Goal: Find specific page/section: Find specific page/section

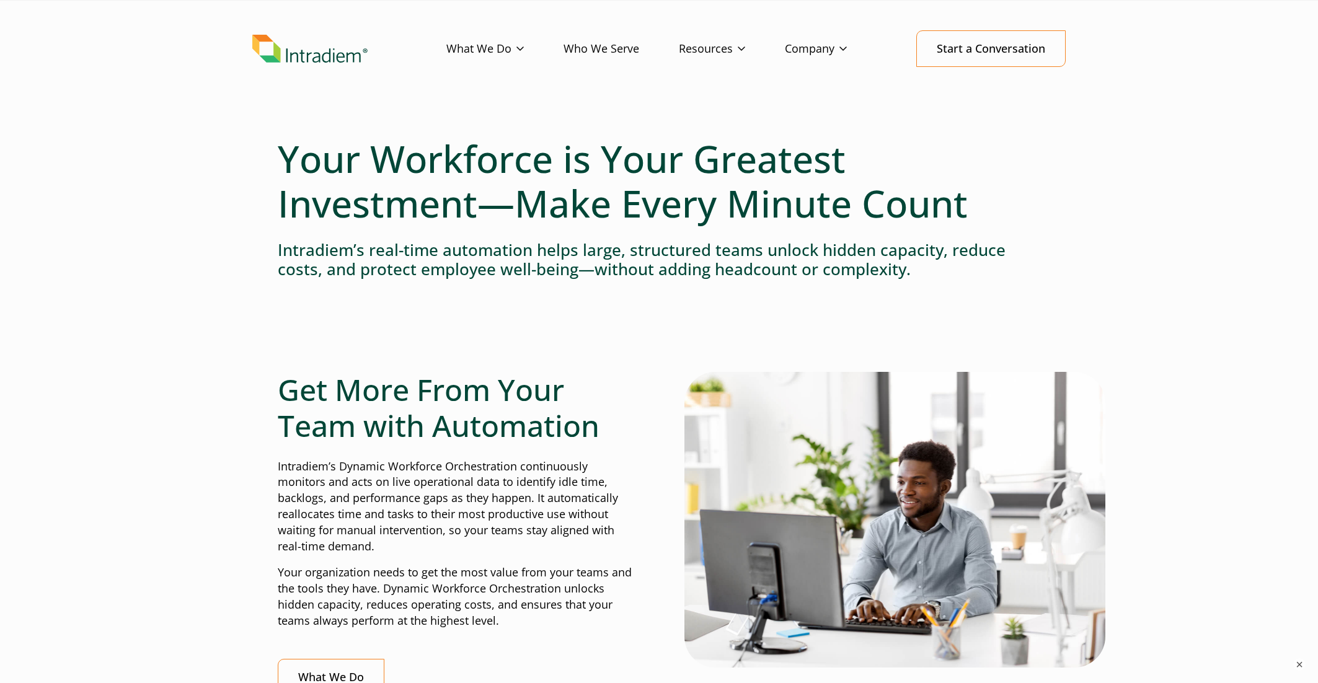
scroll to position [62, 0]
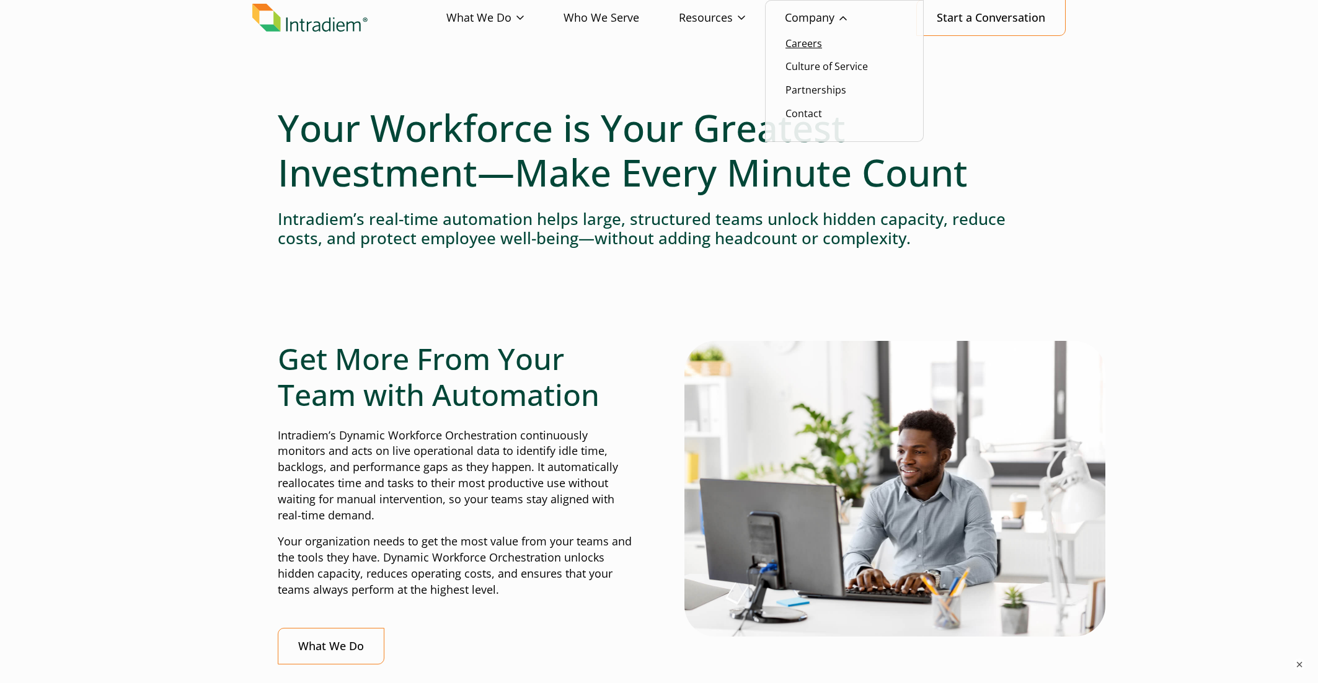
click at [818, 42] on link "Careers" at bounding box center [803, 44] width 37 height 14
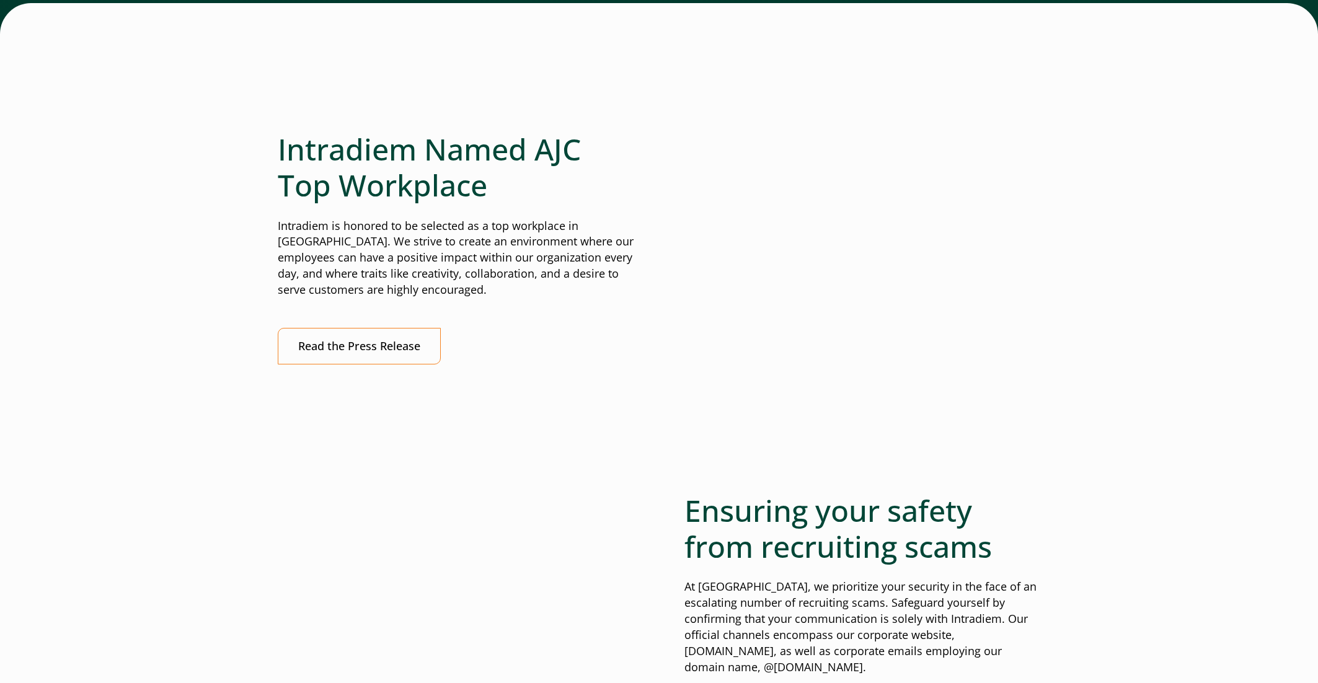
scroll to position [4090, 0]
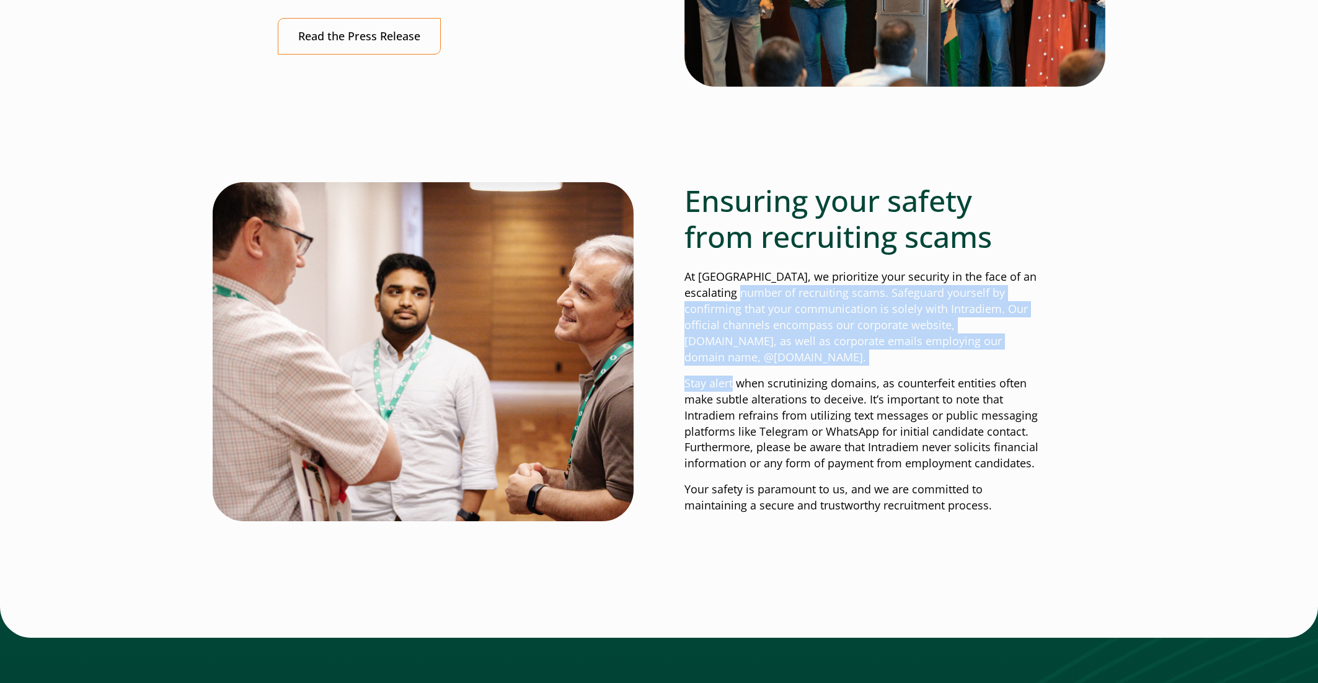
drag, startPoint x: 734, startPoint y: 306, endPoint x: 731, endPoint y: 362, distance: 55.9
click at [731, 362] on div "Ensuring your safety from recruiting scams At [GEOGRAPHIC_DATA], we prioritize …" at bounding box center [862, 348] width 356 height 331
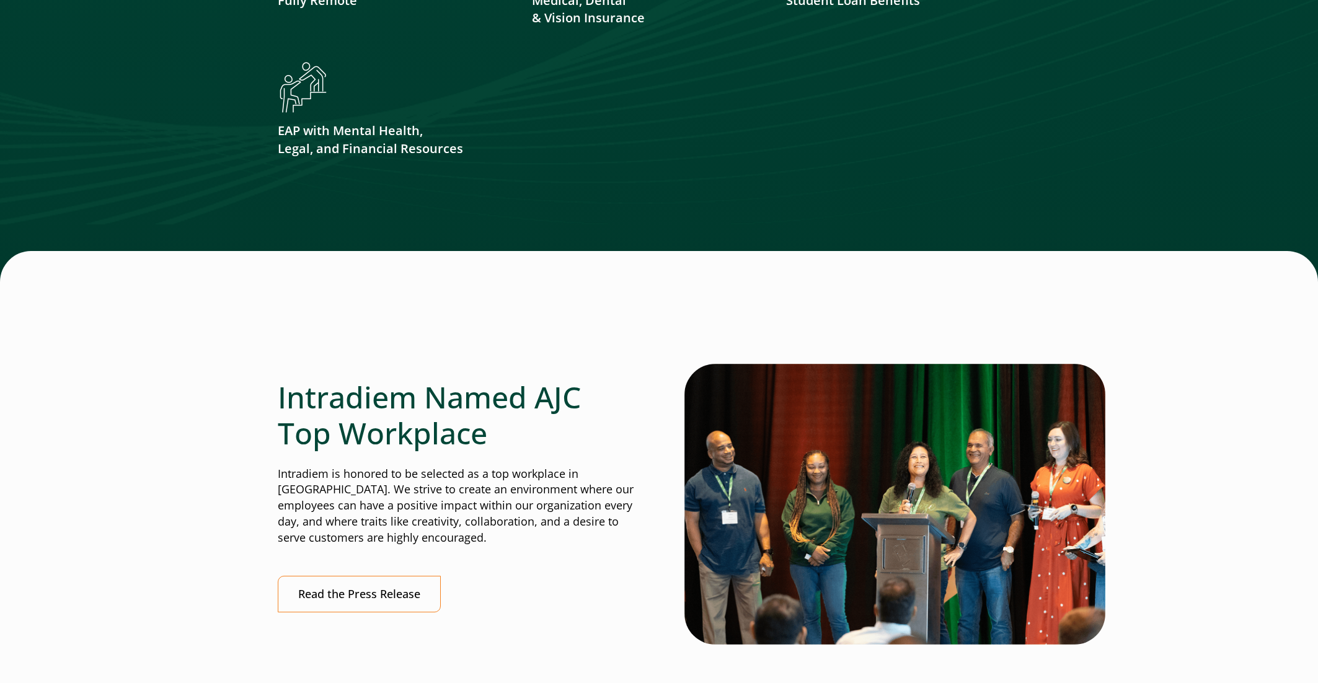
scroll to position [3904, 0]
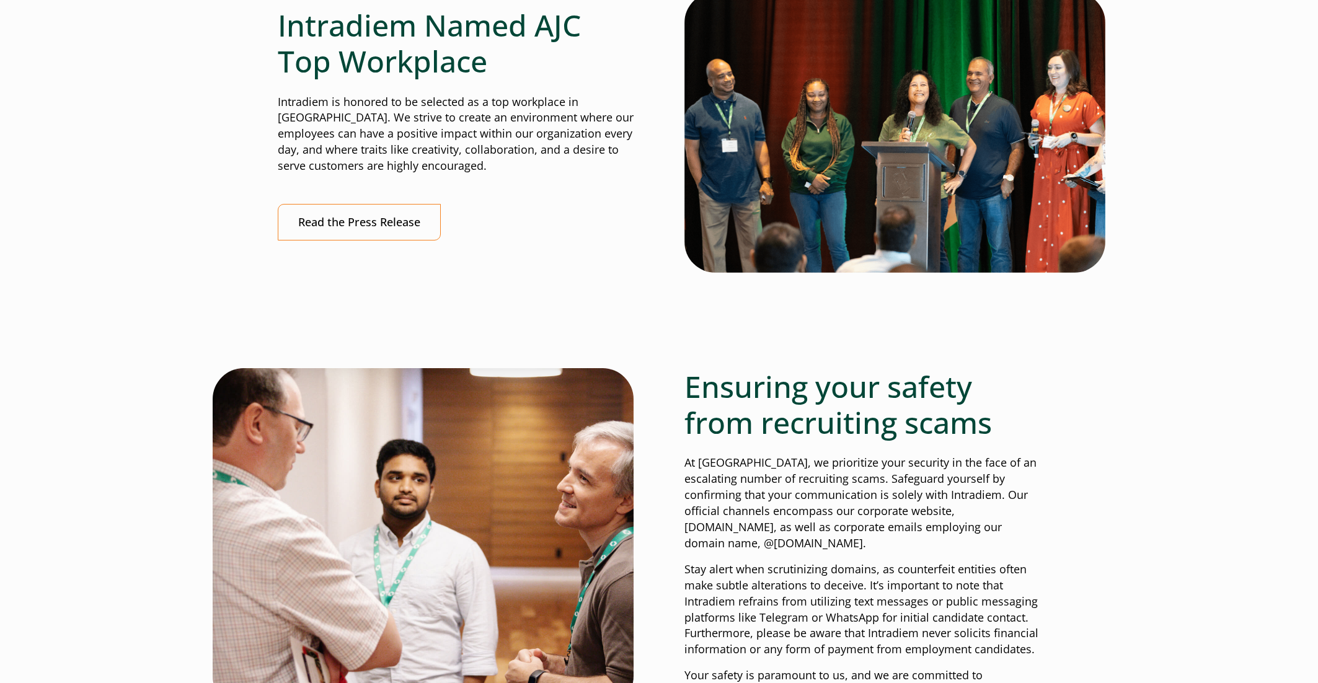
click at [726, 470] on p "At [GEOGRAPHIC_DATA], we prioritize your security in the face of an escalating …" at bounding box center [862, 503] width 356 height 96
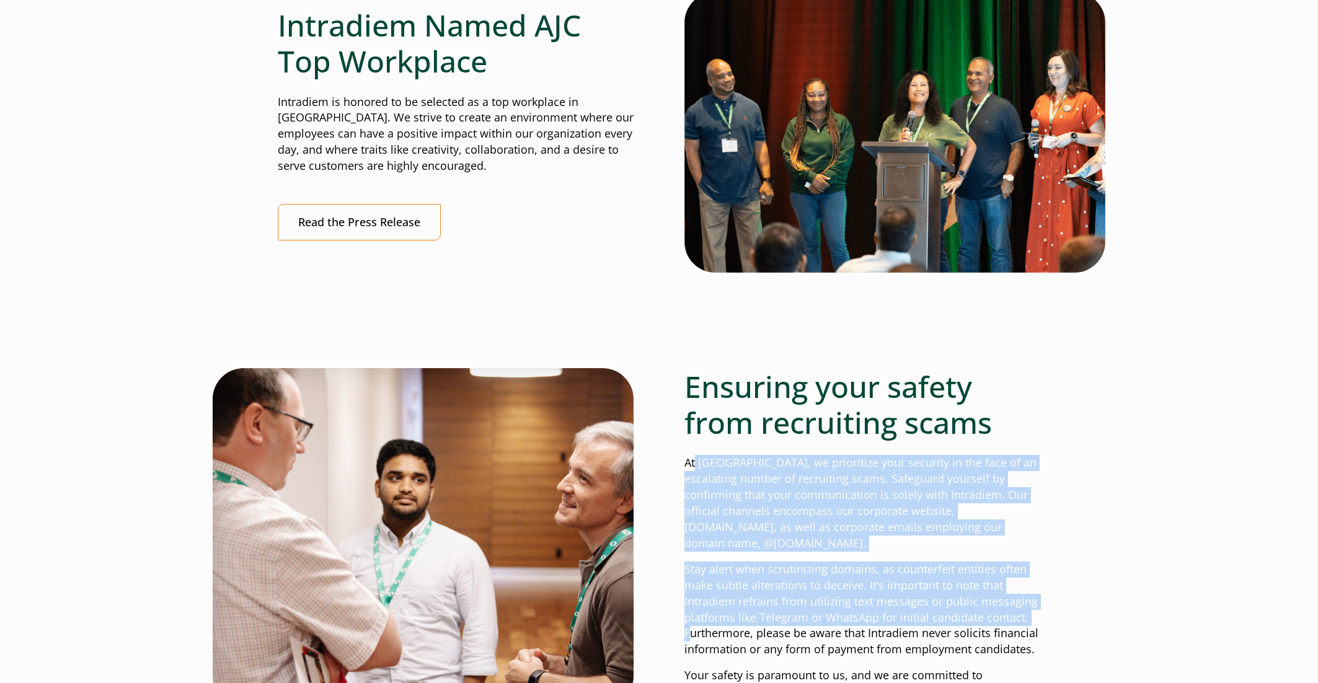
drag, startPoint x: 697, startPoint y: 462, endPoint x: 692, endPoint y: 625, distance: 163.1
click at [692, 625] on div "Ensuring your safety from recruiting scams At [GEOGRAPHIC_DATA], we prioritize …" at bounding box center [862, 534] width 356 height 331
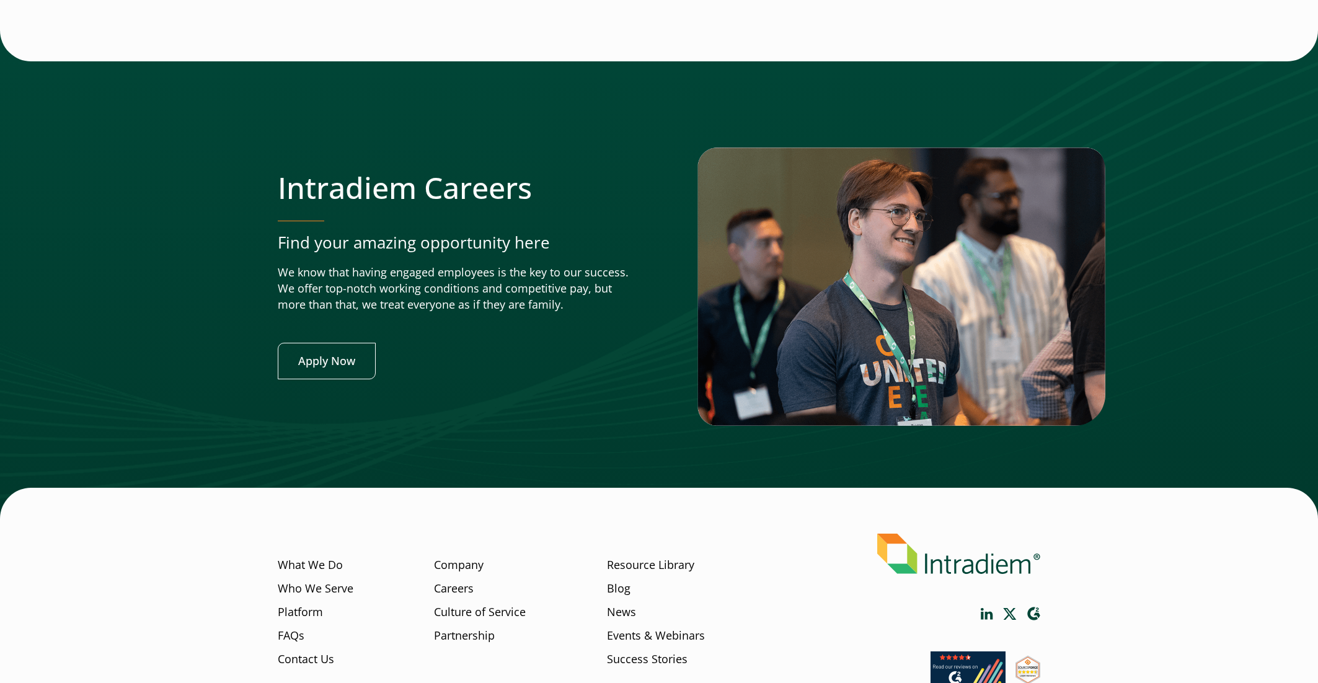
scroll to position [4750, 0]
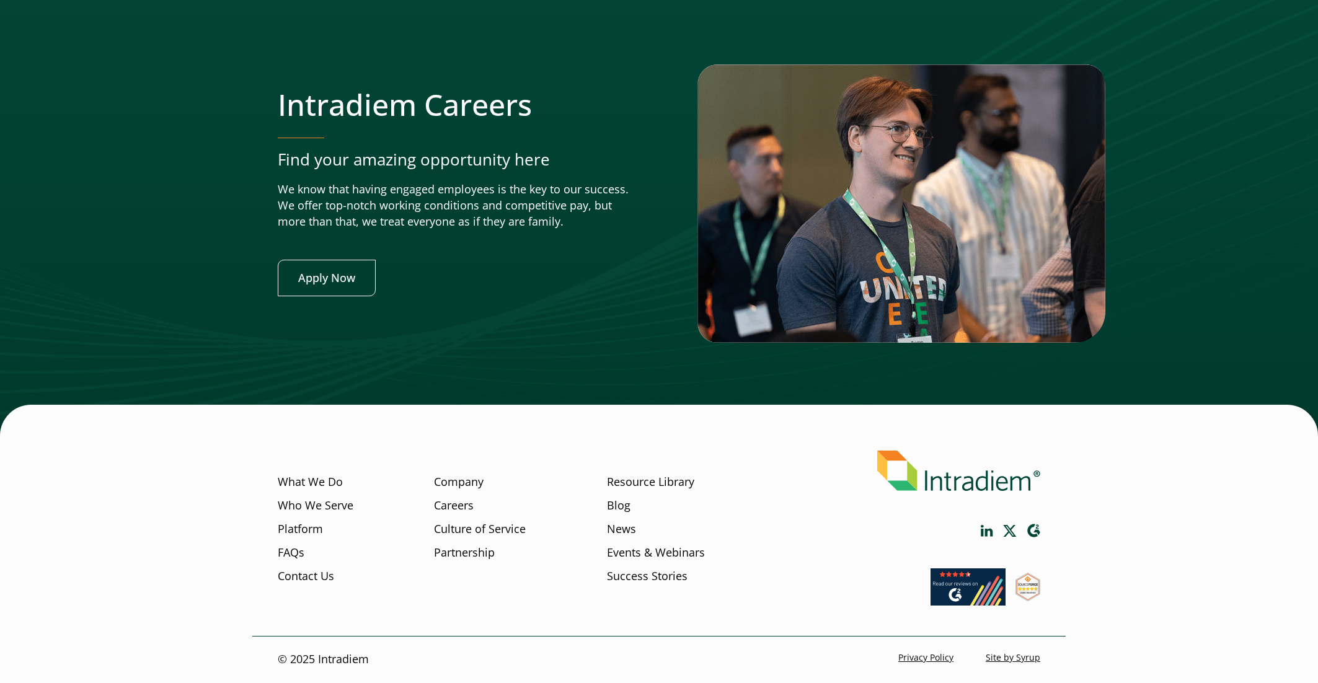
click at [984, 532] on icon "Link opens in a new window" at bounding box center [986, 531] width 12 height 12
